Goal: Communication & Community: Share content

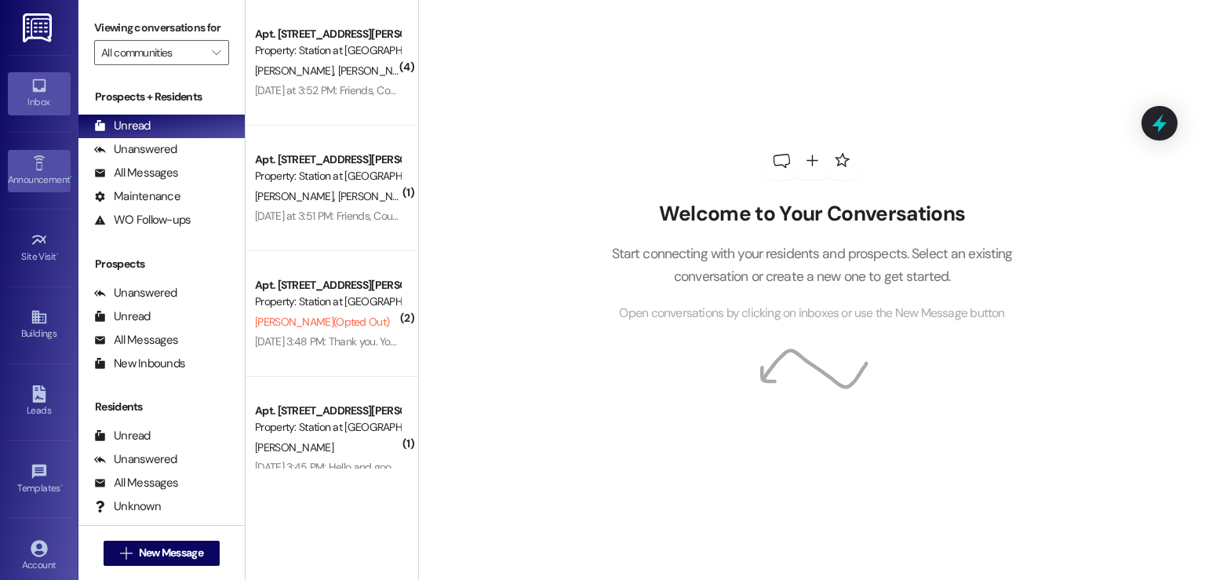
click at [45, 173] on div "Announcement •" at bounding box center [39, 180] width 78 height 16
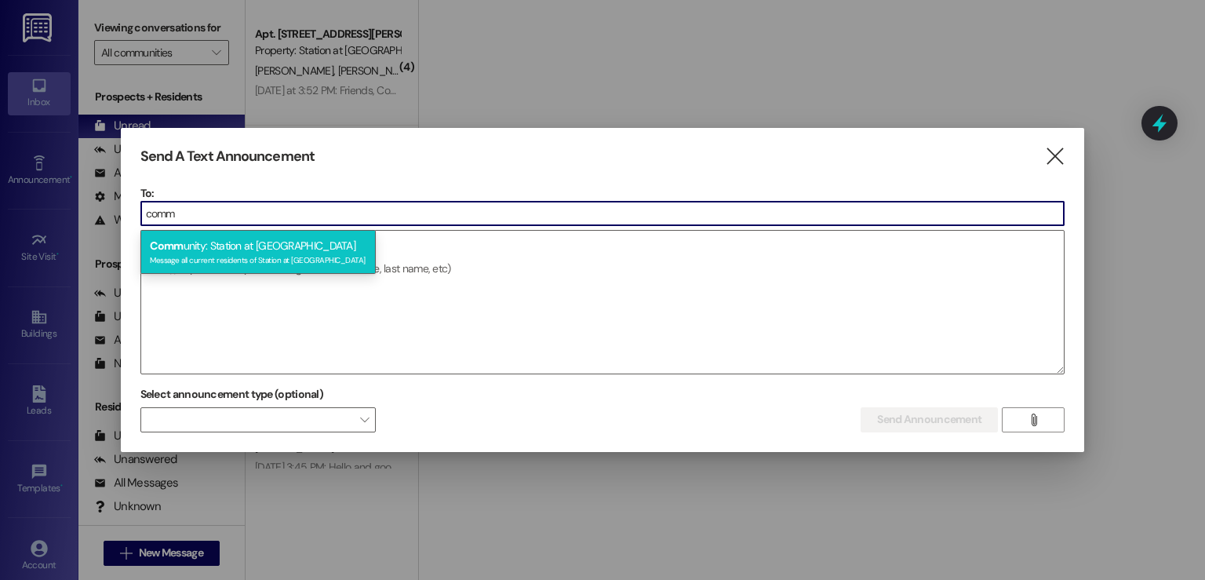
type input "comm"
click at [190, 251] on div "Comm unity: Station at [GEOGRAPHIC_DATA] Message all current residents of Stati…" at bounding box center [257, 252] width 235 height 45
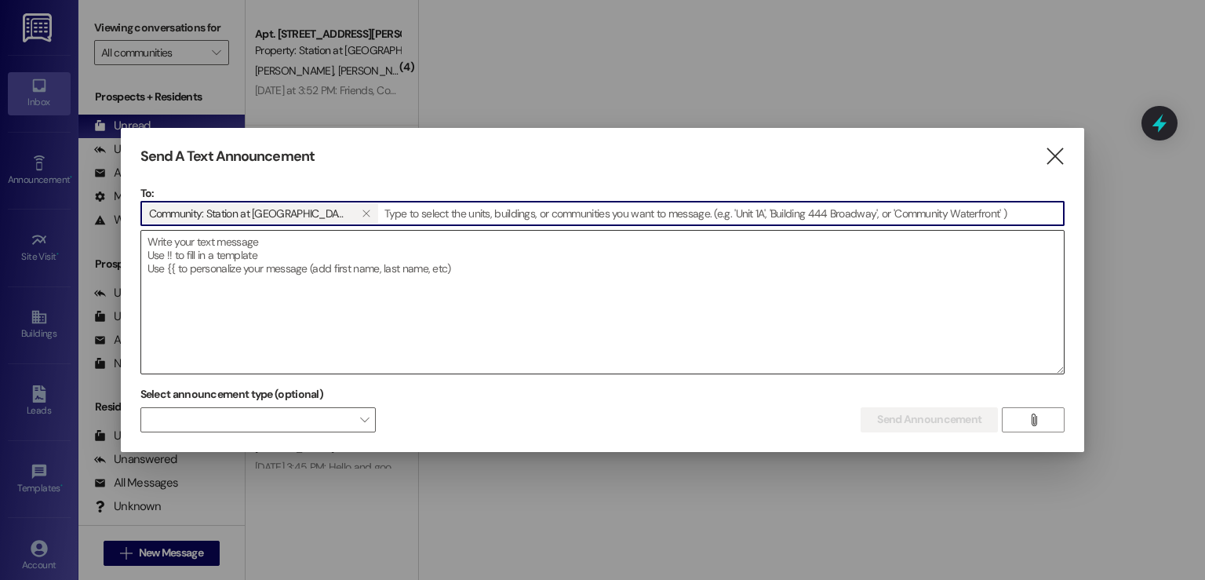
click at [168, 246] on textarea at bounding box center [602, 302] width 923 height 143
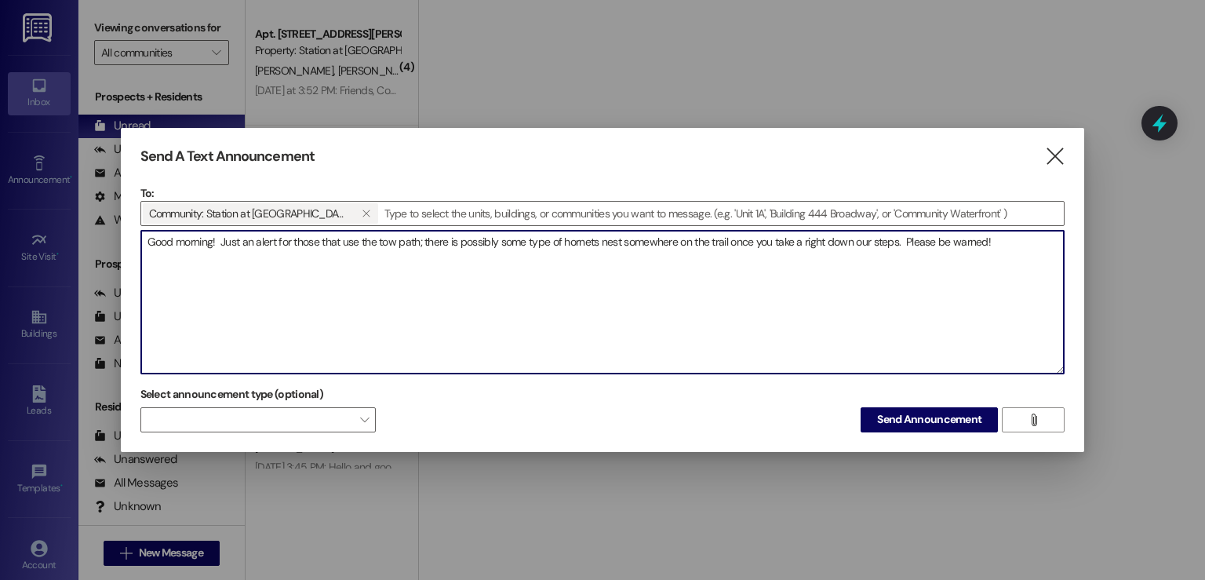
click at [905, 240] on textarea "Good morning! Just an alert for those that use the tow path; there is possibly …" at bounding box center [602, 302] width 923 height 143
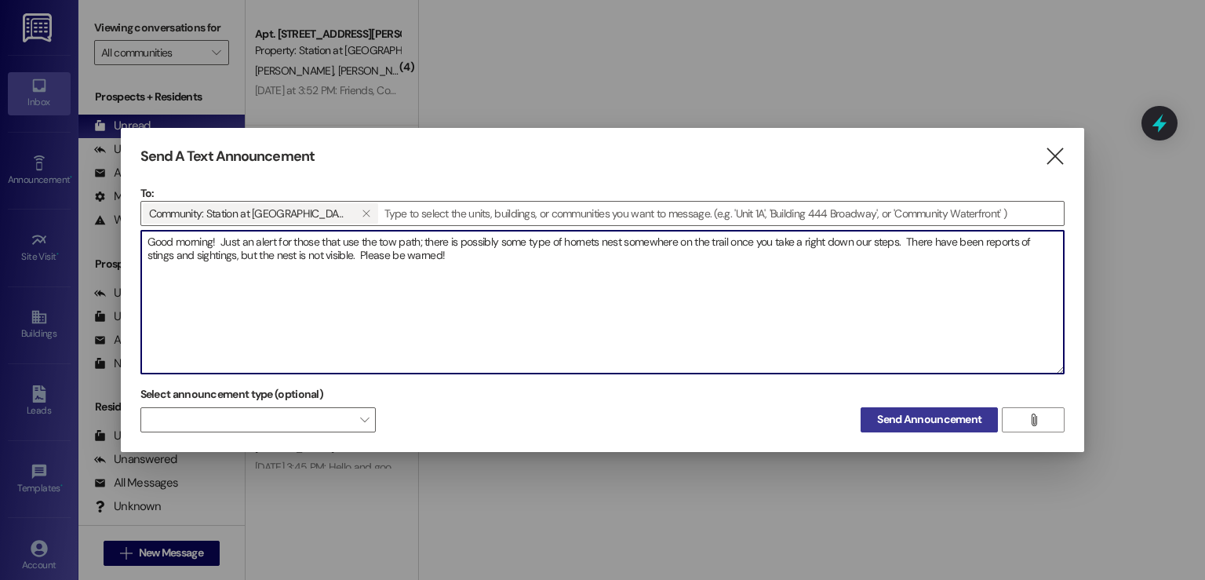
type textarea "Good morning! Just an alert for those that use the tow path; there is possibly …"
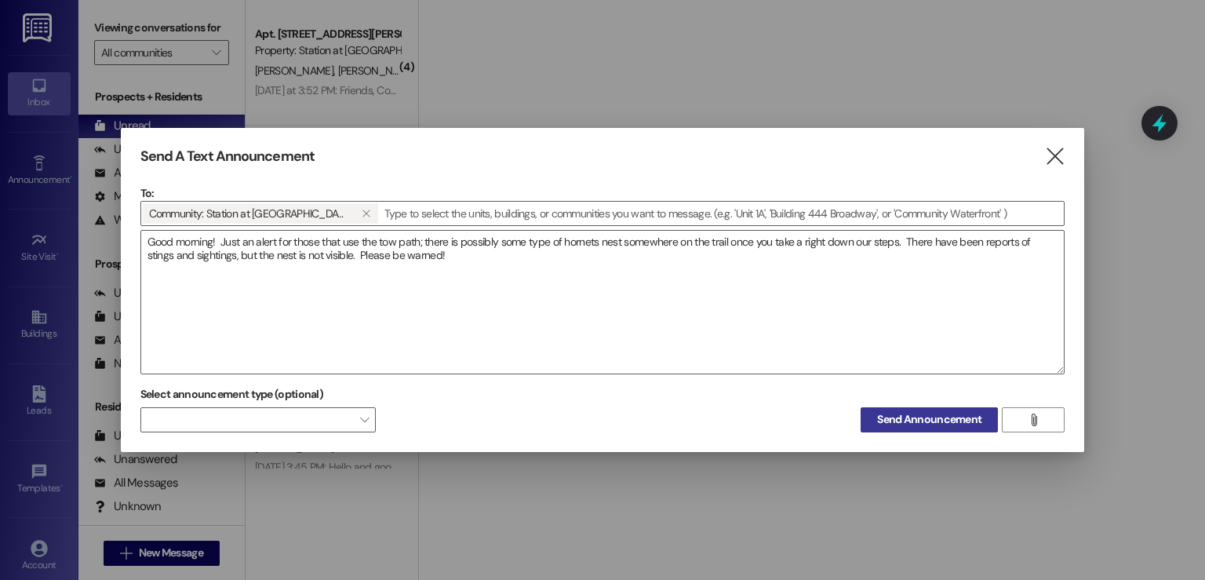
click at [910, 417] on span "Send Announcement" at bounding box center [929, 419] width 104 height 16
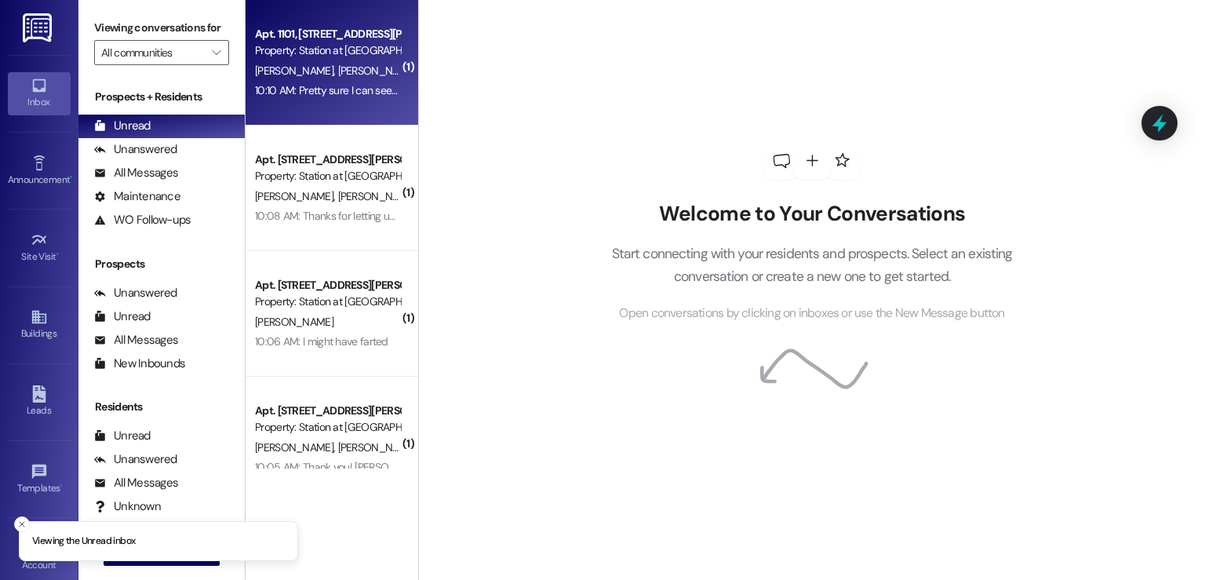
click at [322, 88] on div "10:10 AM: Pretty sure I can see the hornet's nest from my balcony about 50ft up…" at bounding box center [468, 90] width 427 height 14
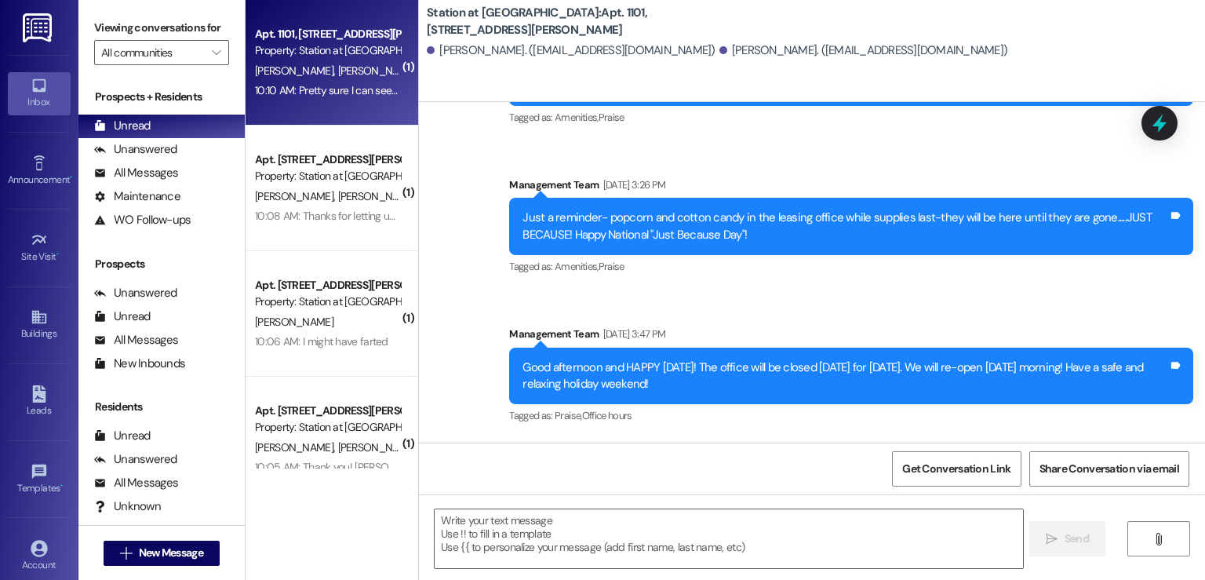
scroll to position [88017, 0]
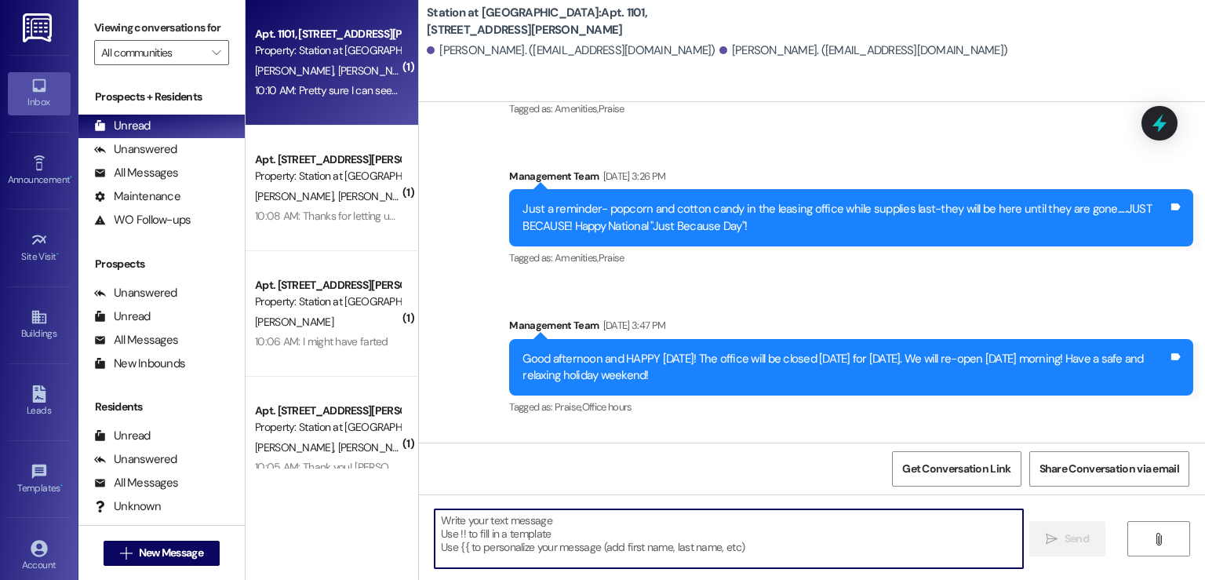
click at [463, 523] on textarea at bounding box center [729, 538] width 588 height 59
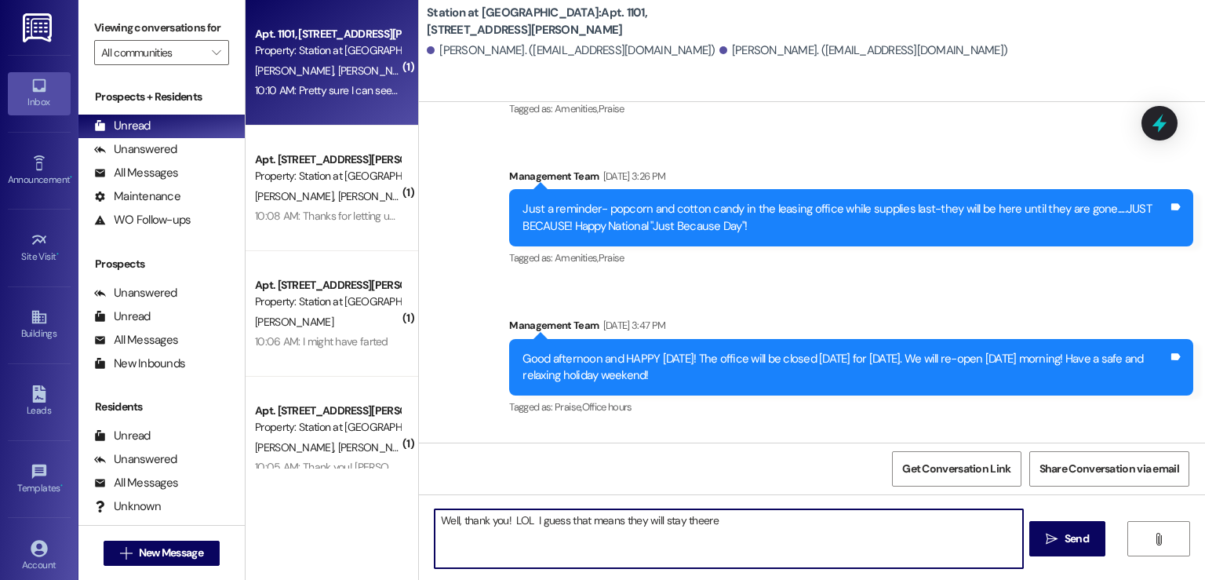
type textarea "Well, thank you! LOL I guess that means they will stay theere"
